Goal: Information Seeking & Learning: Learn about a topic

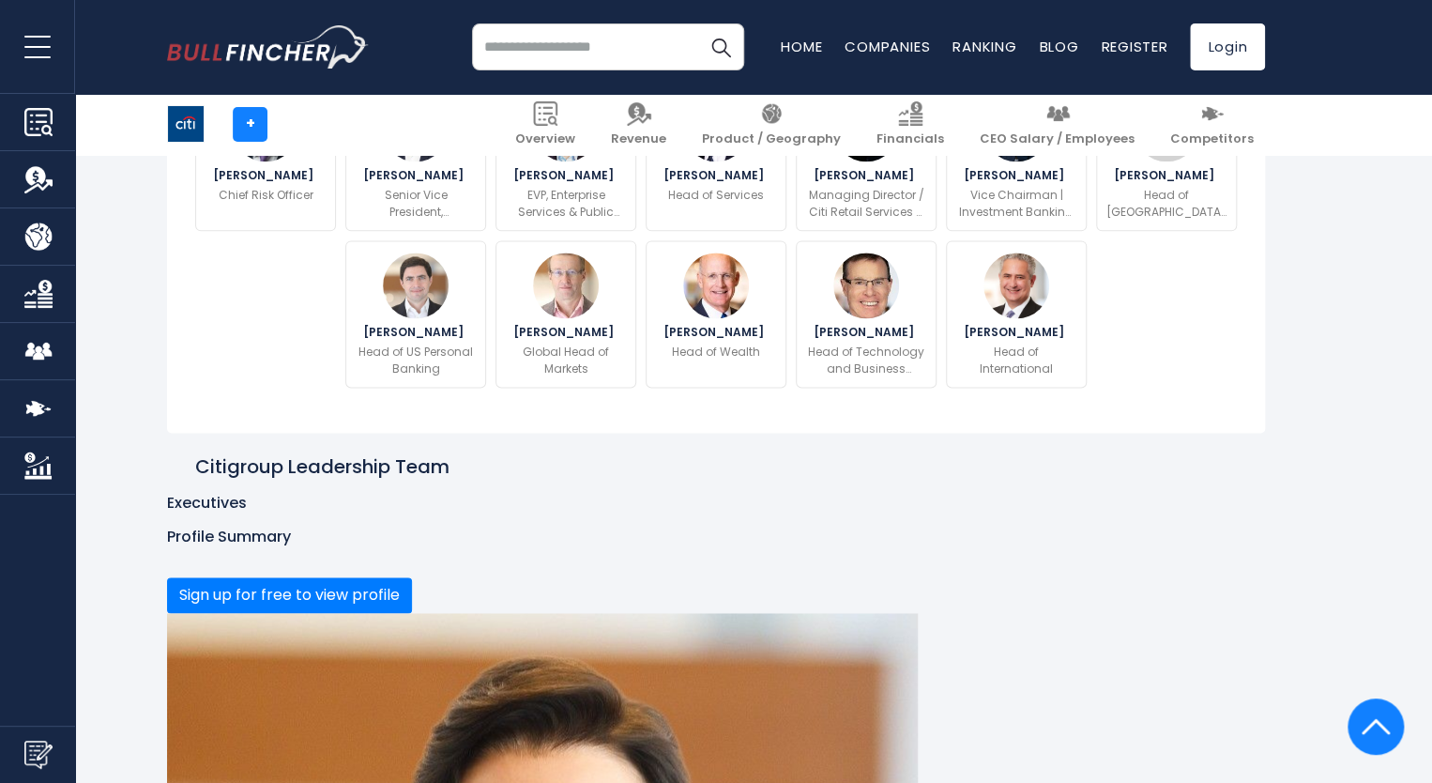
scroll to position [1107, 0]
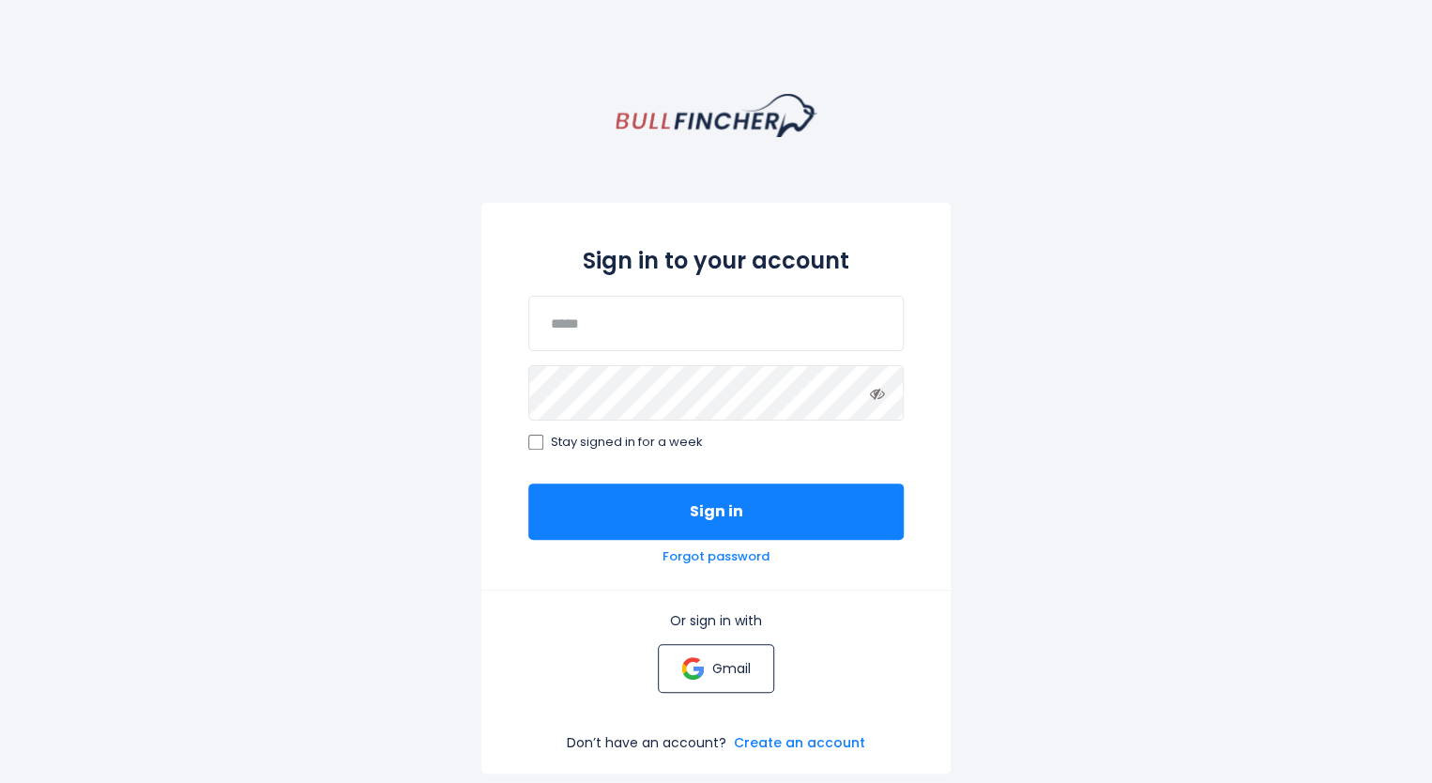
click at [697, 665] on img at bounding box center [692, 668] width 23 height 23
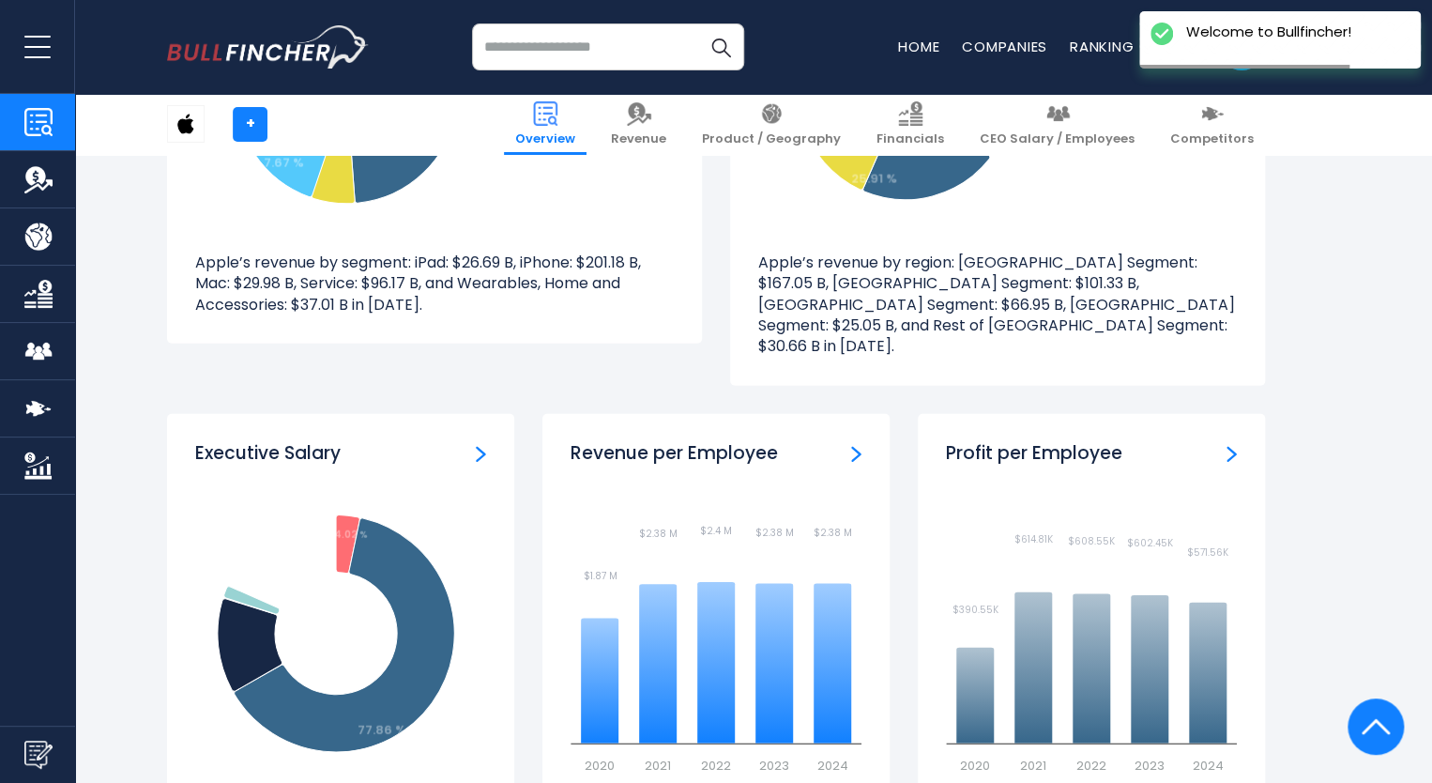
scroll to position [2025, 0]
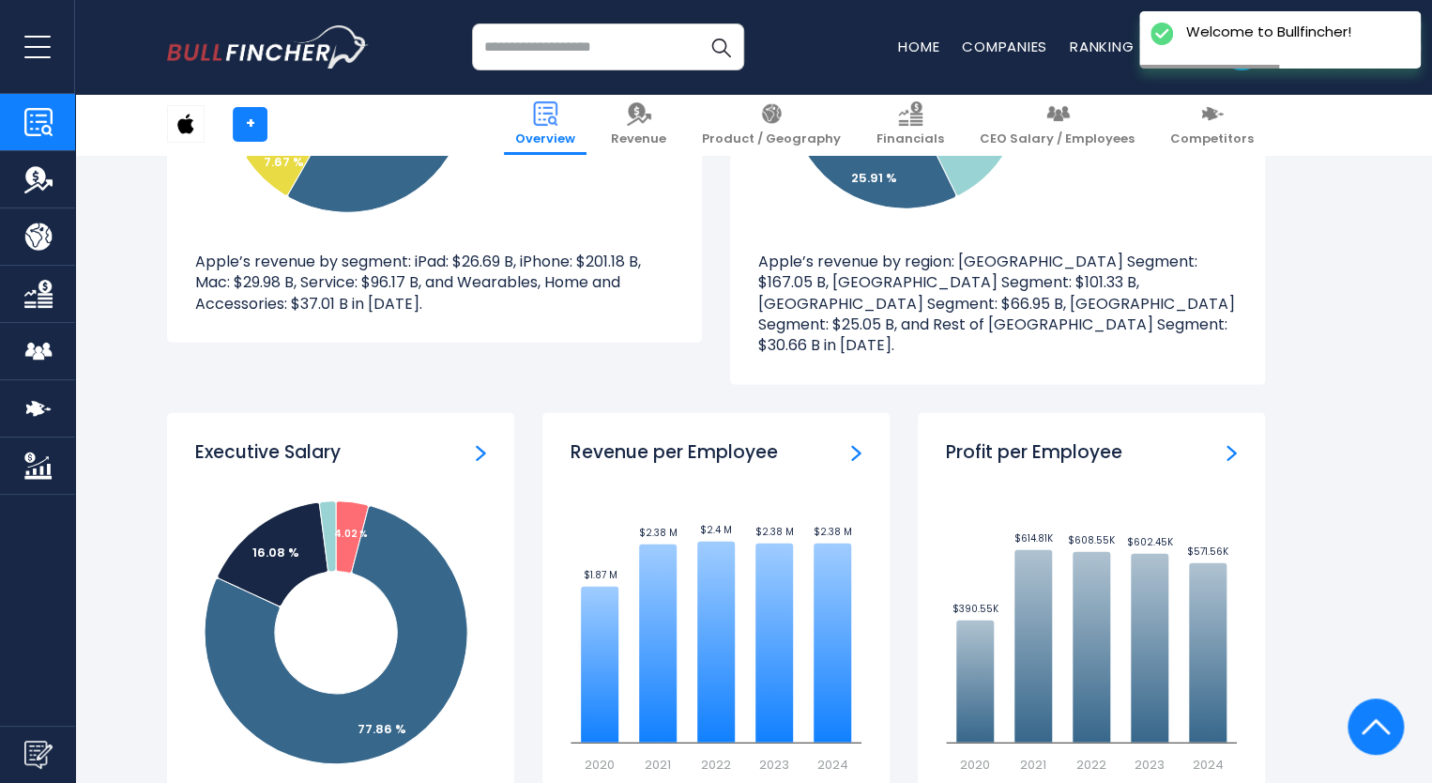
click at [23, 339] on link "CEO Salary / Employees" at bounding box center [37, 351] width 75 height 56
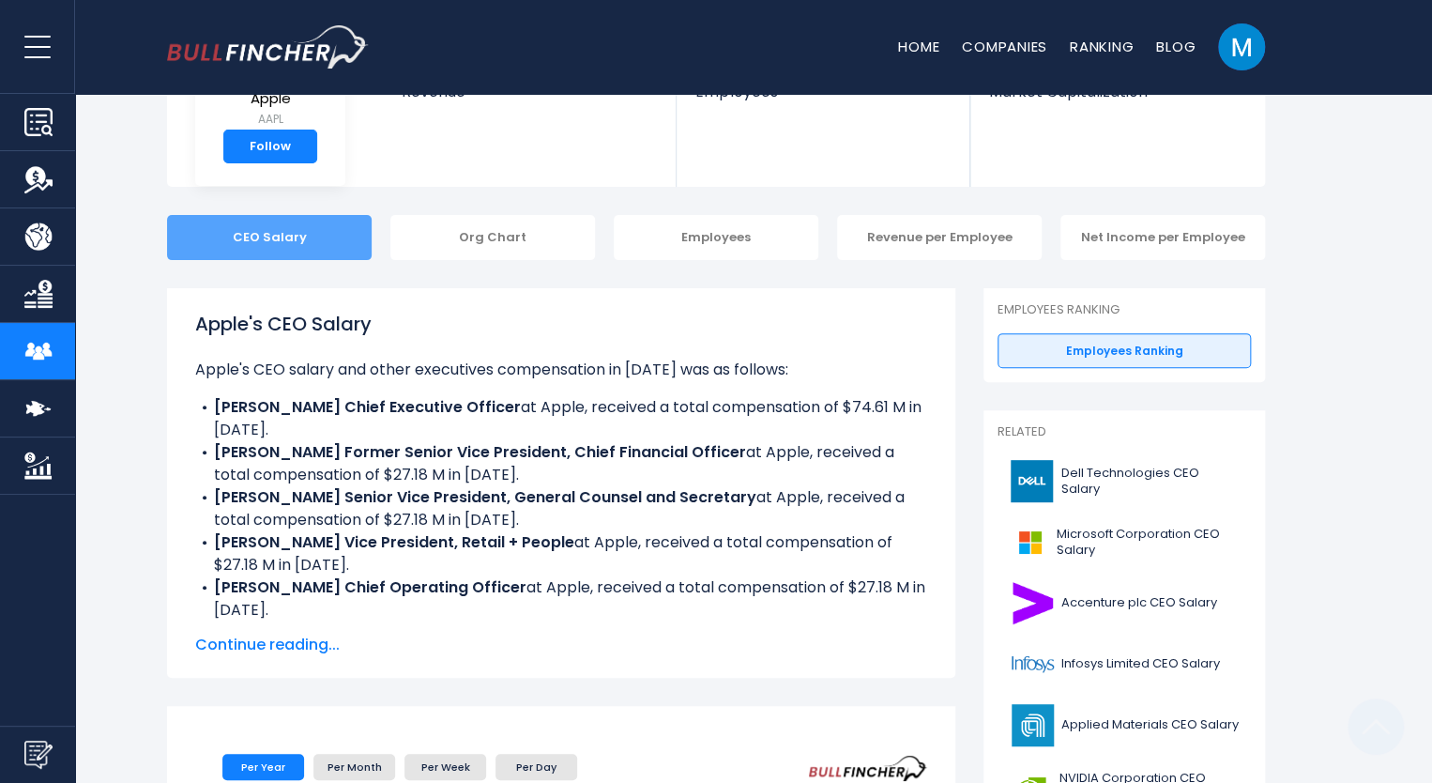
scroll to position [130, 0]
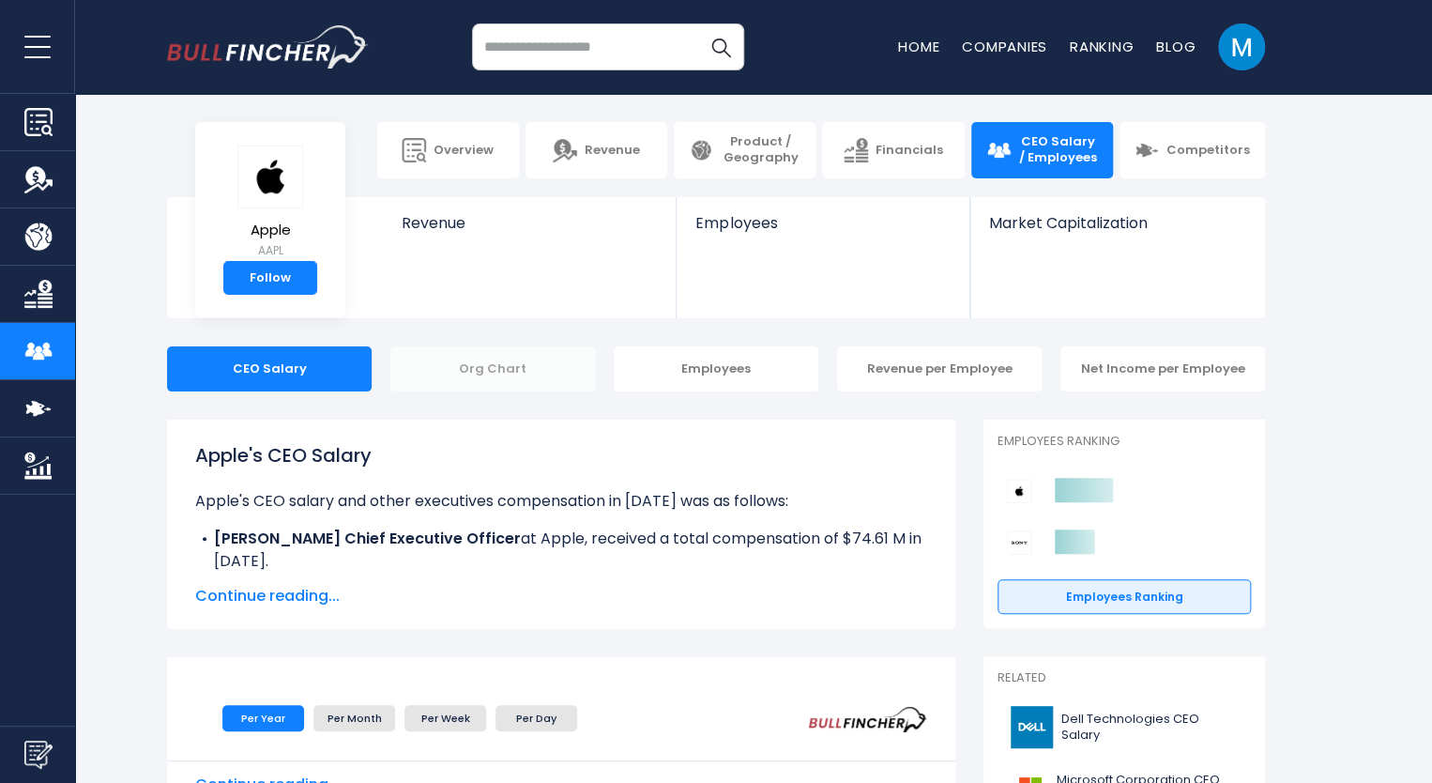
click at [487, 363] on div "Org Chart" at bounding box center [492, 368] width 205 height 45
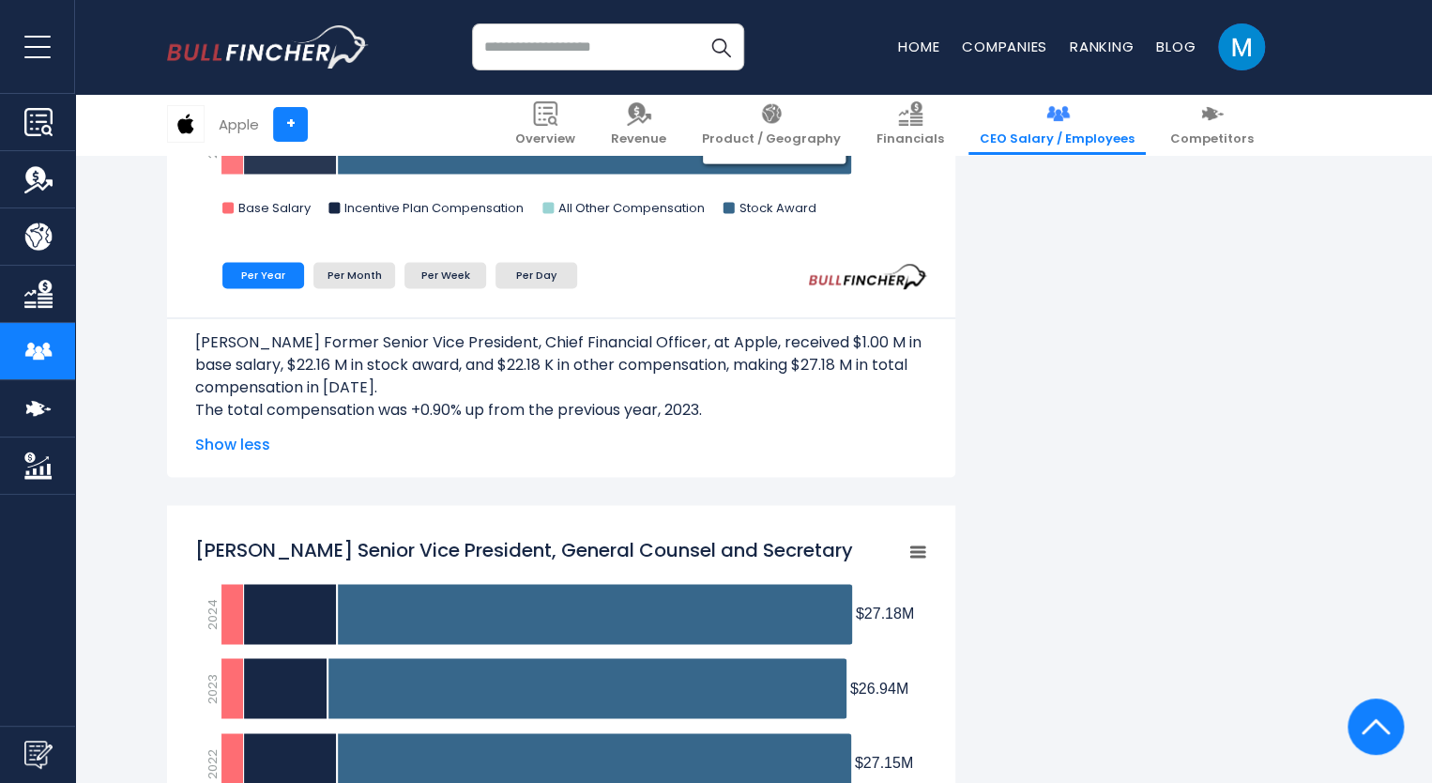
scroll to position [1400, 0]
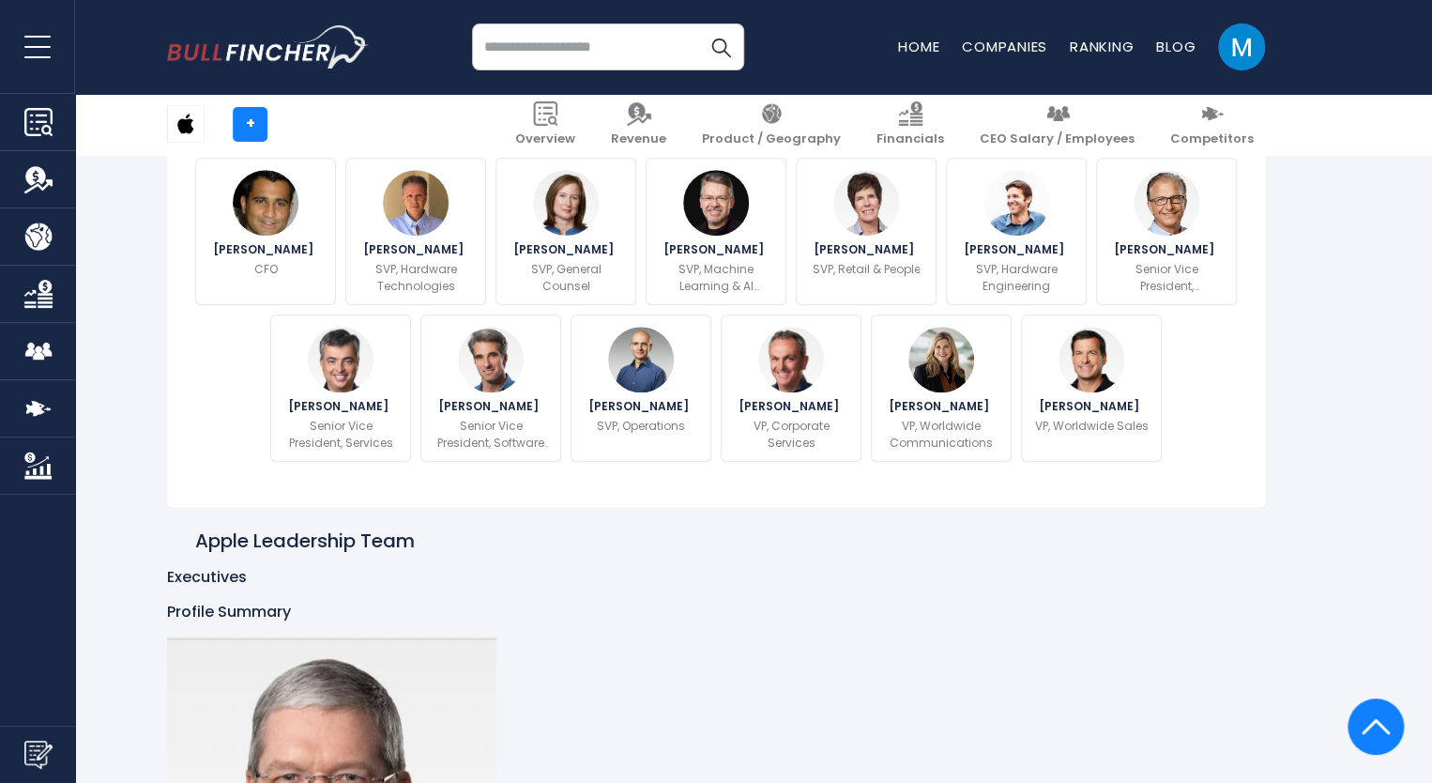
scroll to position [775, 0]
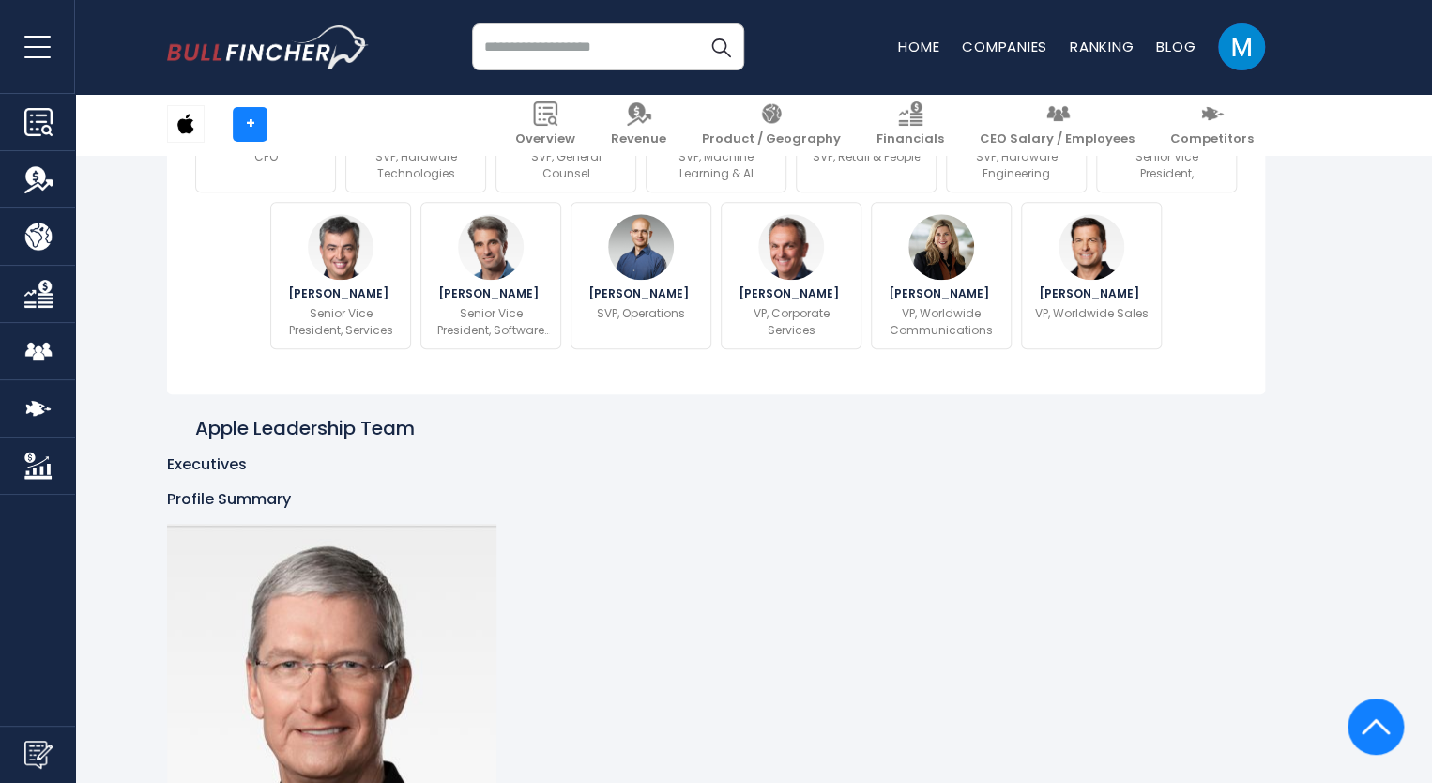
click at [571, 44] on input "search" at bounding box center [608, 46] width 272 height 47
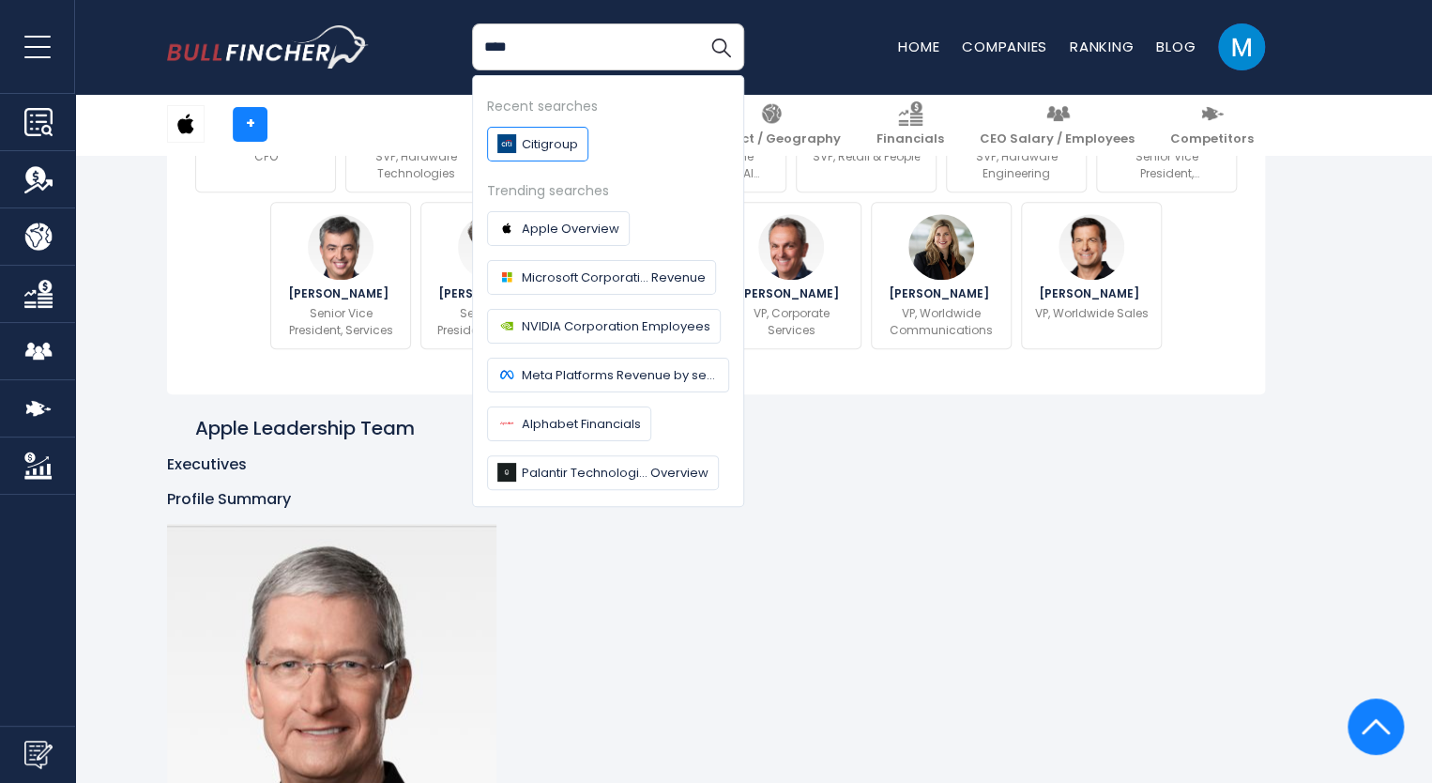
type input "****"
click at [543, 130] on link "Citigroup" at bounding box center [537, 144] width 101 height 35
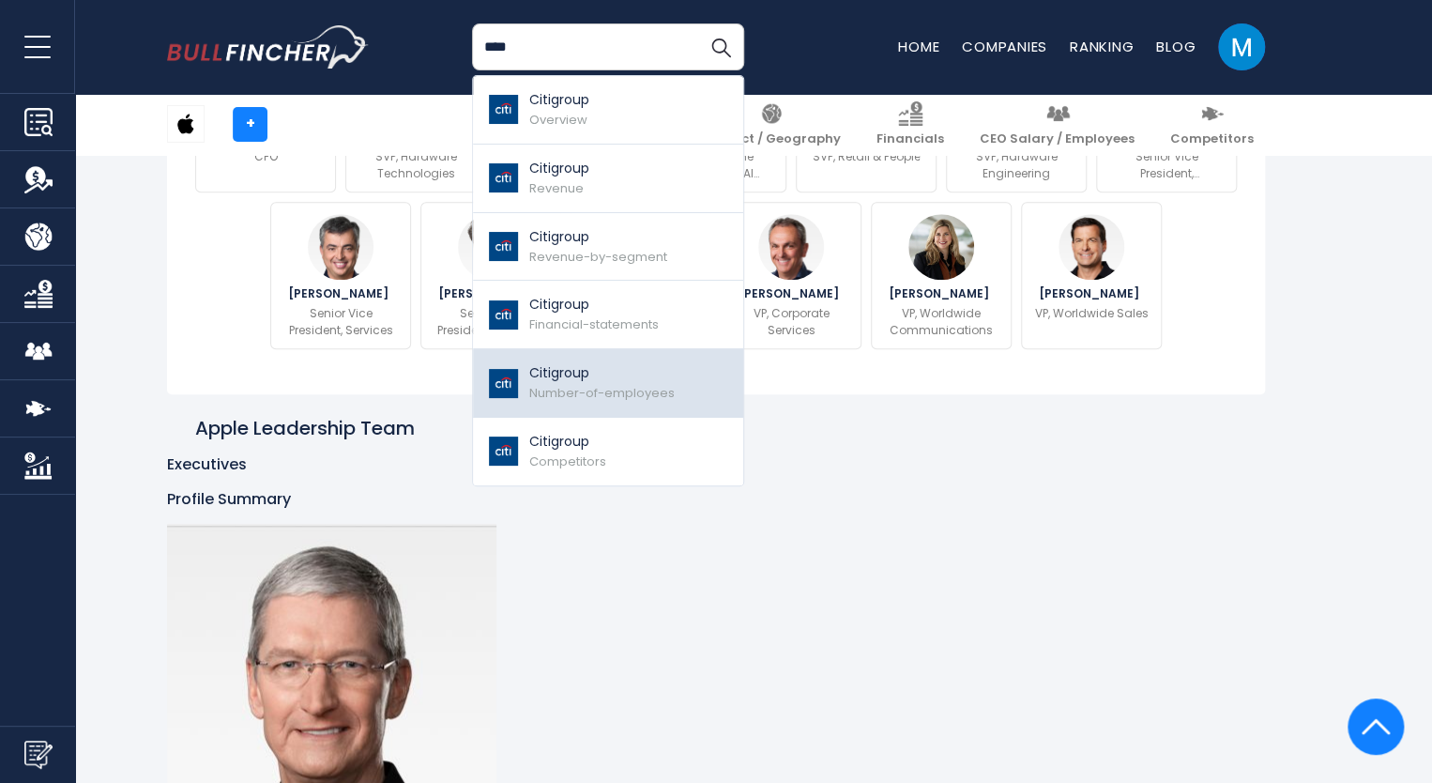
click at [574, 400] on span "Number-of-employees" at bounding box center [601, 393] width 145 height 18
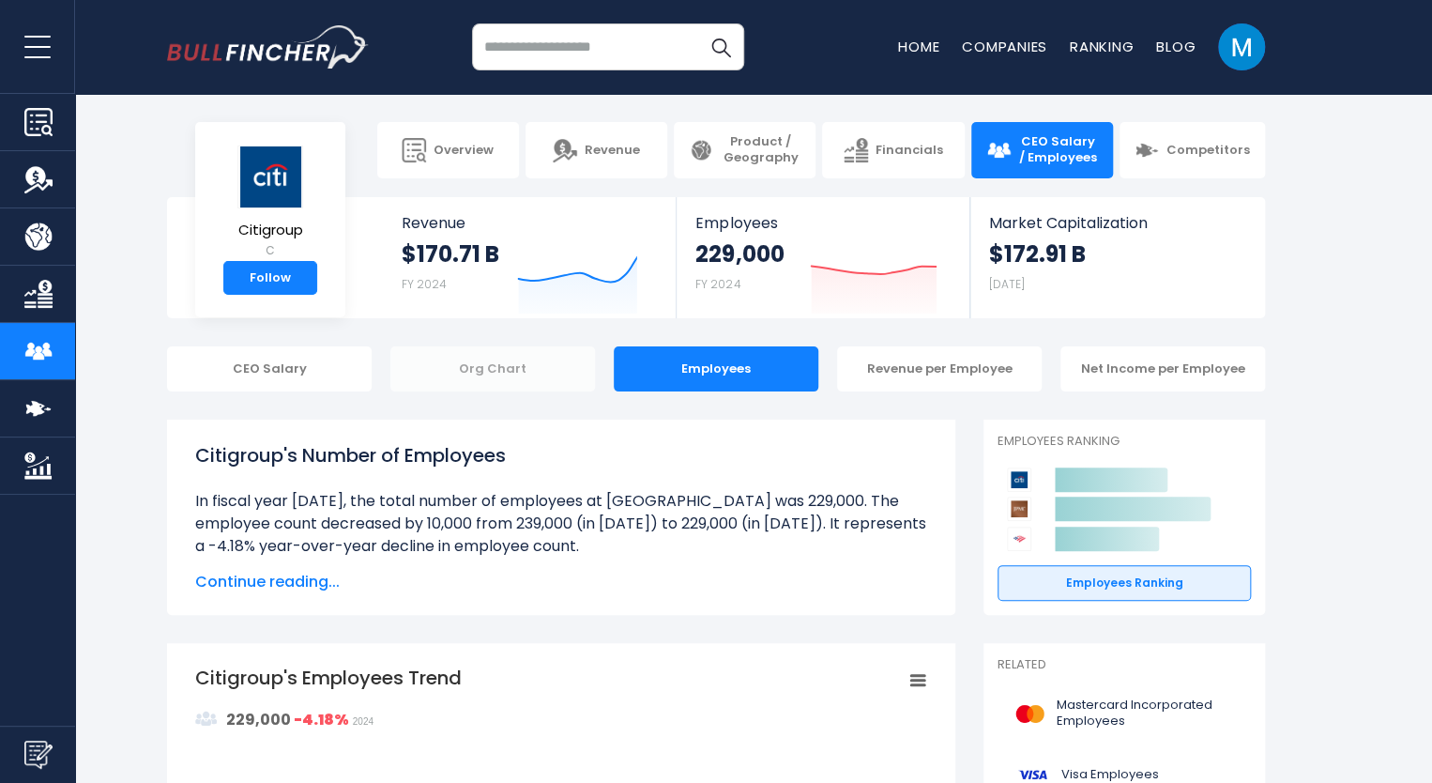
click at [518, 361] on div "Org Chart" at bounding box center [492, 368] width 205 height 45
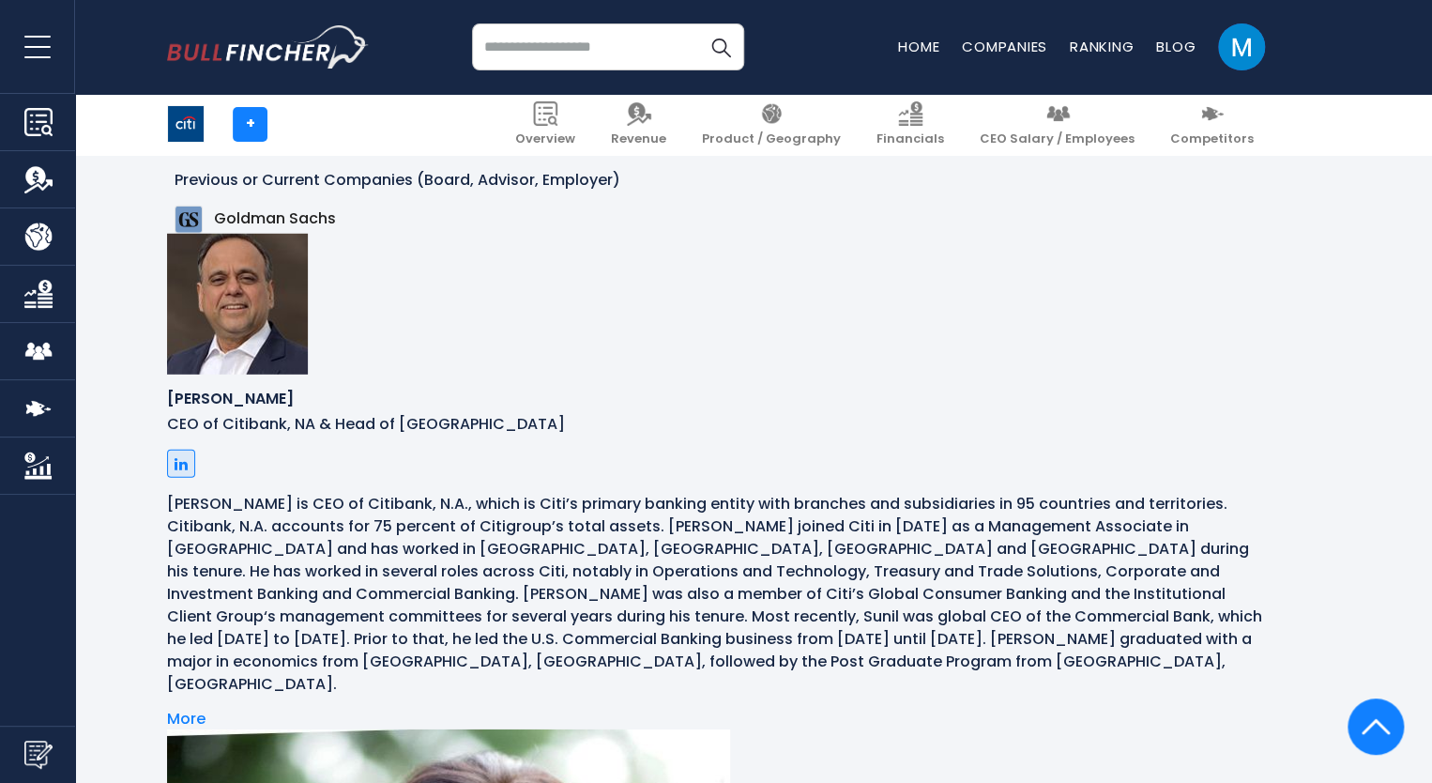
scroll to position [2658, 0]
